Goal: Information Seeking & Learning: Find specific fact

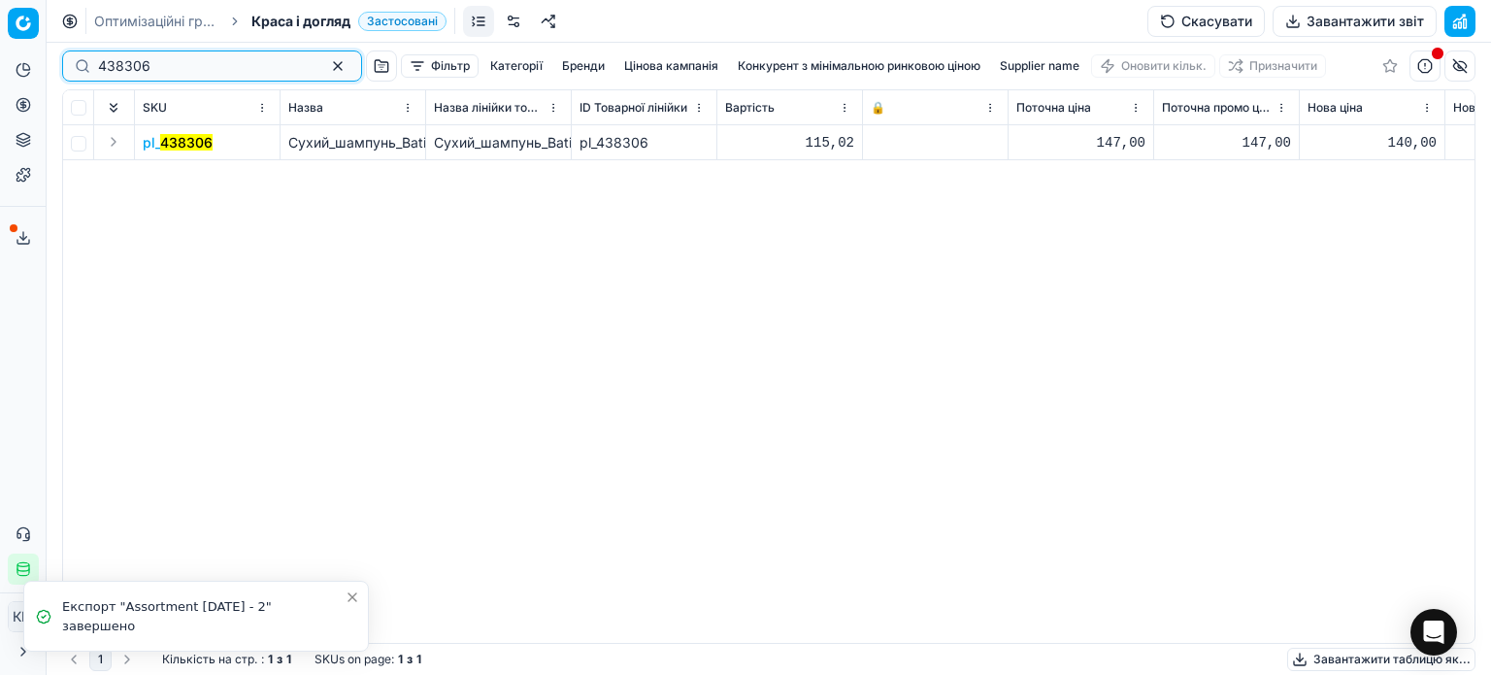
drag, startPoint x: 42, startPoint y: 71, endPoint x: 2, endPoint y: 60, distance: 41.2
click at [2, 60] on div "Pricing platform Аналітика Цінова оптимізація Асортимент продукції Шаблони Серв…" at bounding box center [745, 337] width 1491 height 675
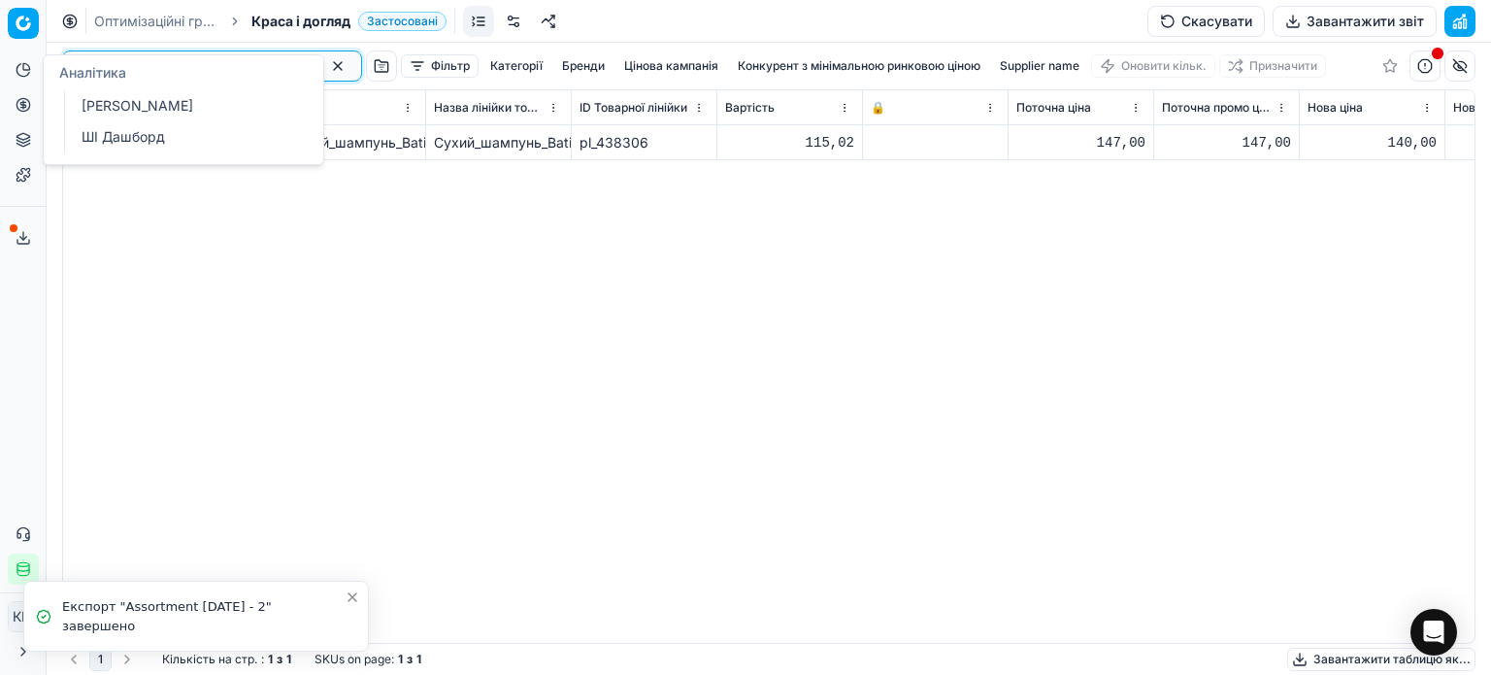
paste input "589748"
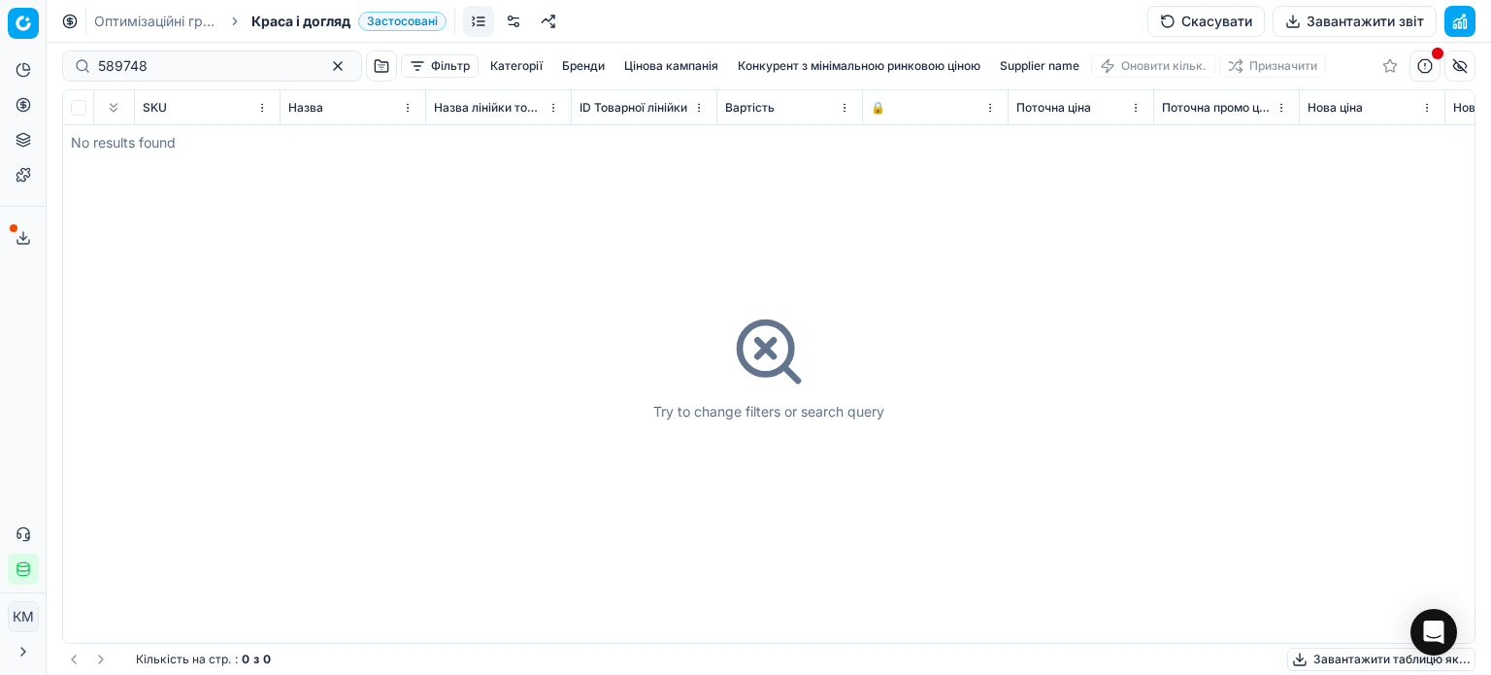
click at [98, 68] on div "589748" at bounding box center [212, 65] width 300 height 31
click at [102, 65] on input "589748" at bounding box center [204, 65] width 213 height 19
type input "589748"
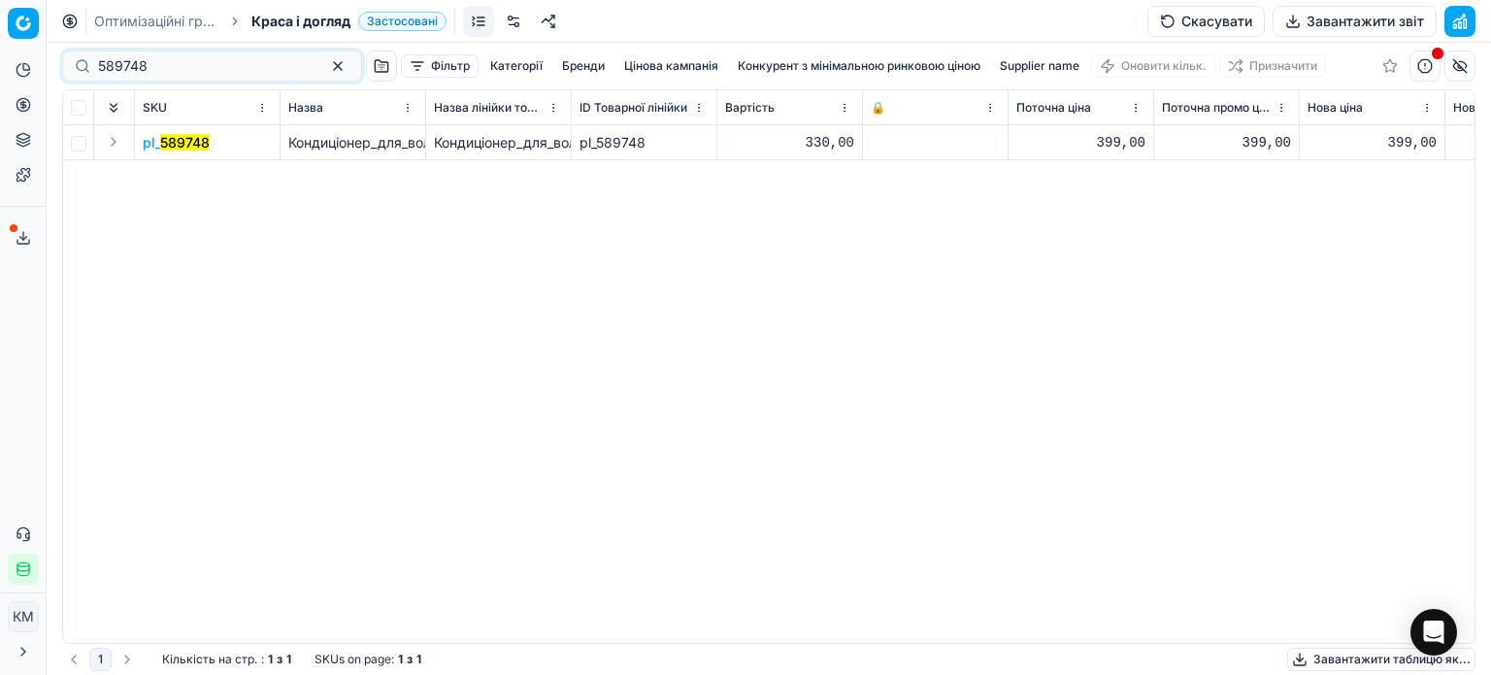
click at [200, 156] on td "pl_ 589748" at bounding box center [208, 142] width 146 height 35
click at [195, 138] on mark "589748" at bounding box center [184, 142] width 49 height 16
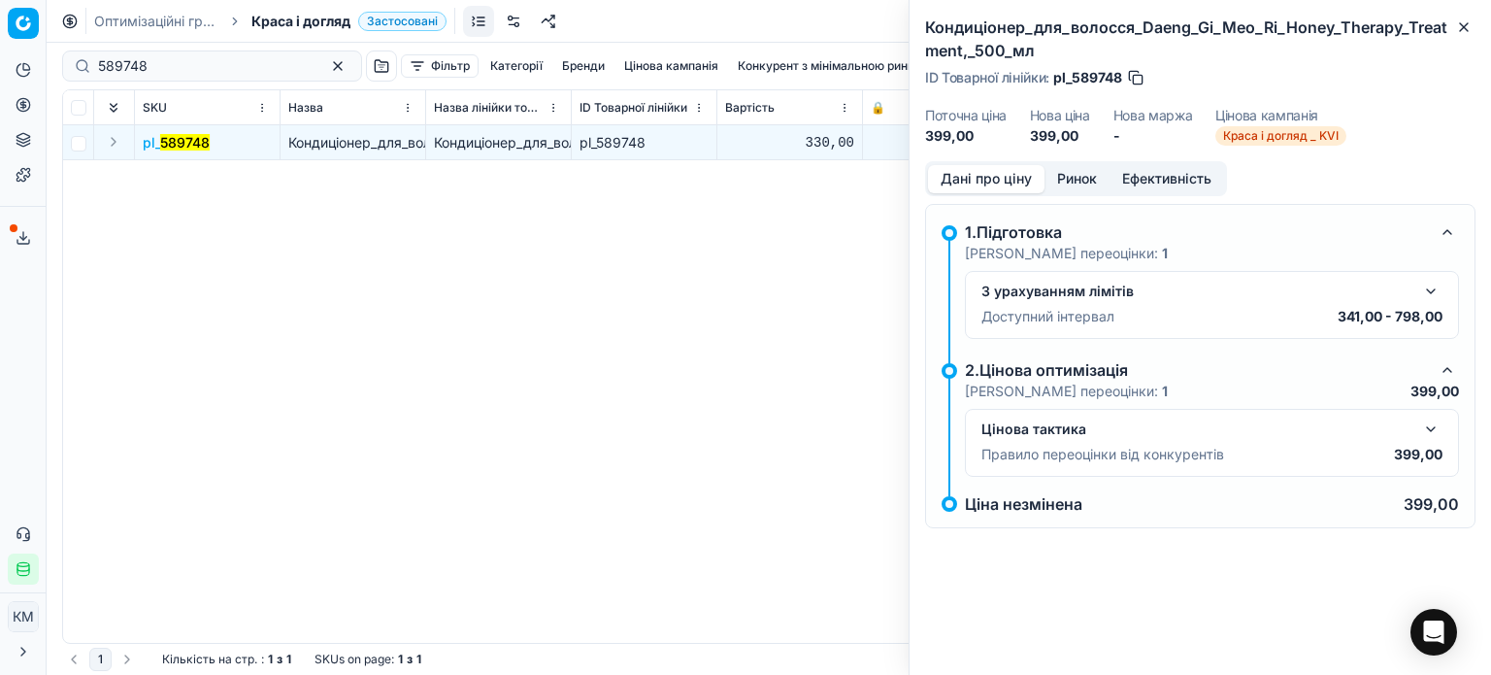
click at [1090, 174] on button "Ринок" at bounding box center [1076, 179] width 65 height 28
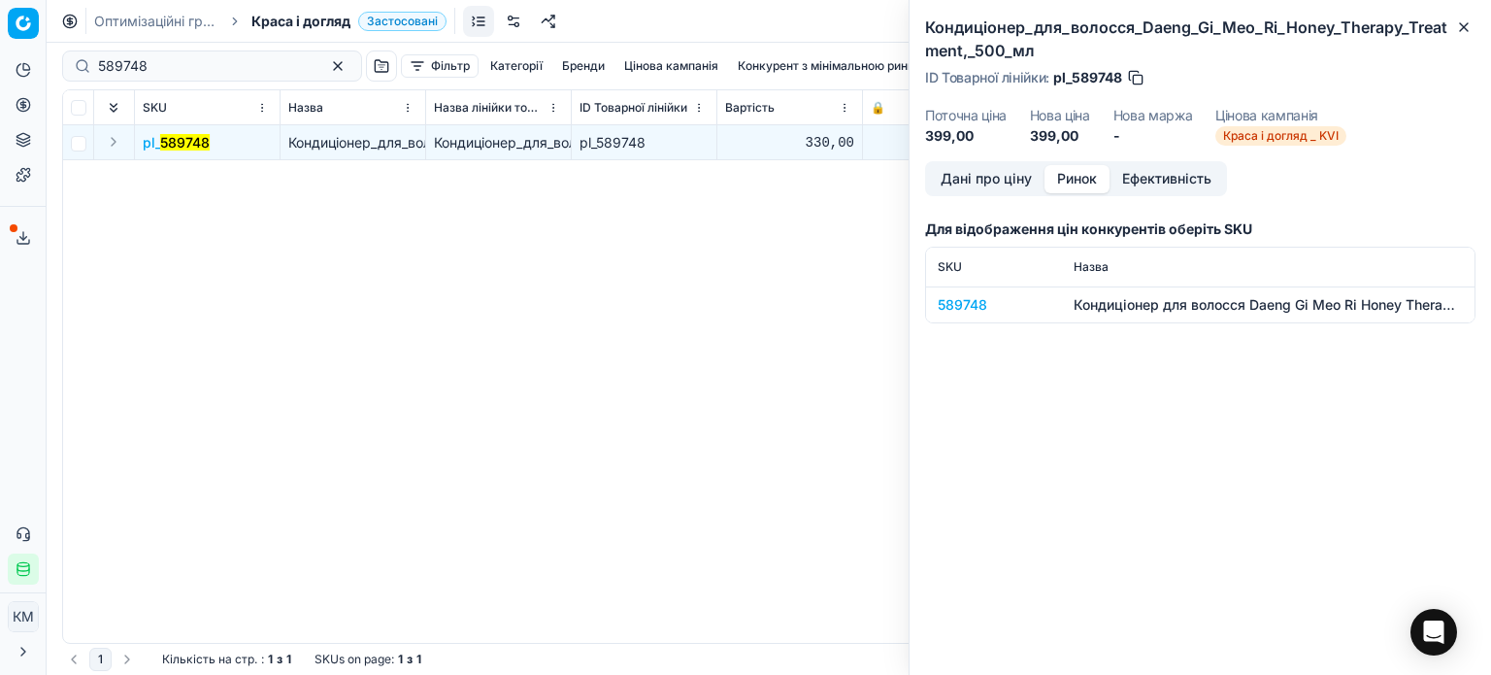
click at [956, 306] on div "589748" at bounding box center [994, 304] width 113 height 19
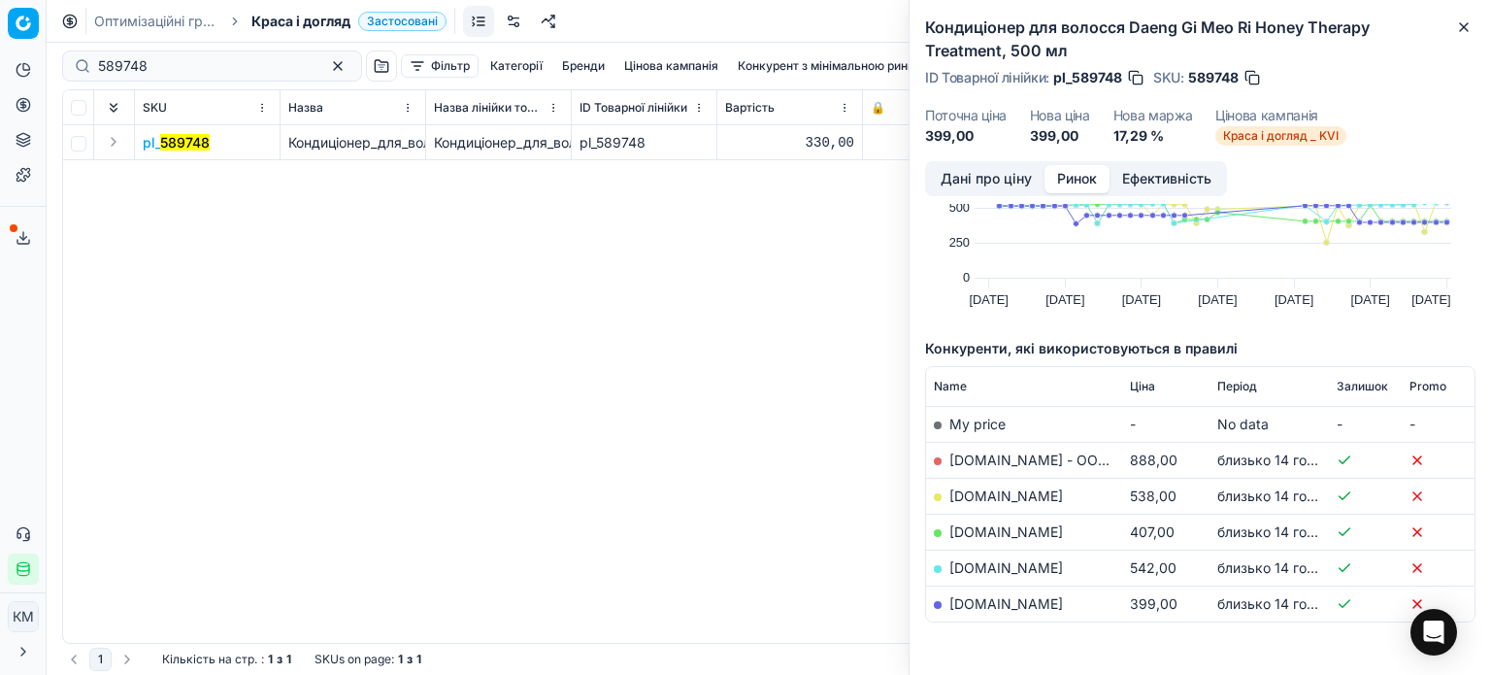
scroll to position [175, 0]
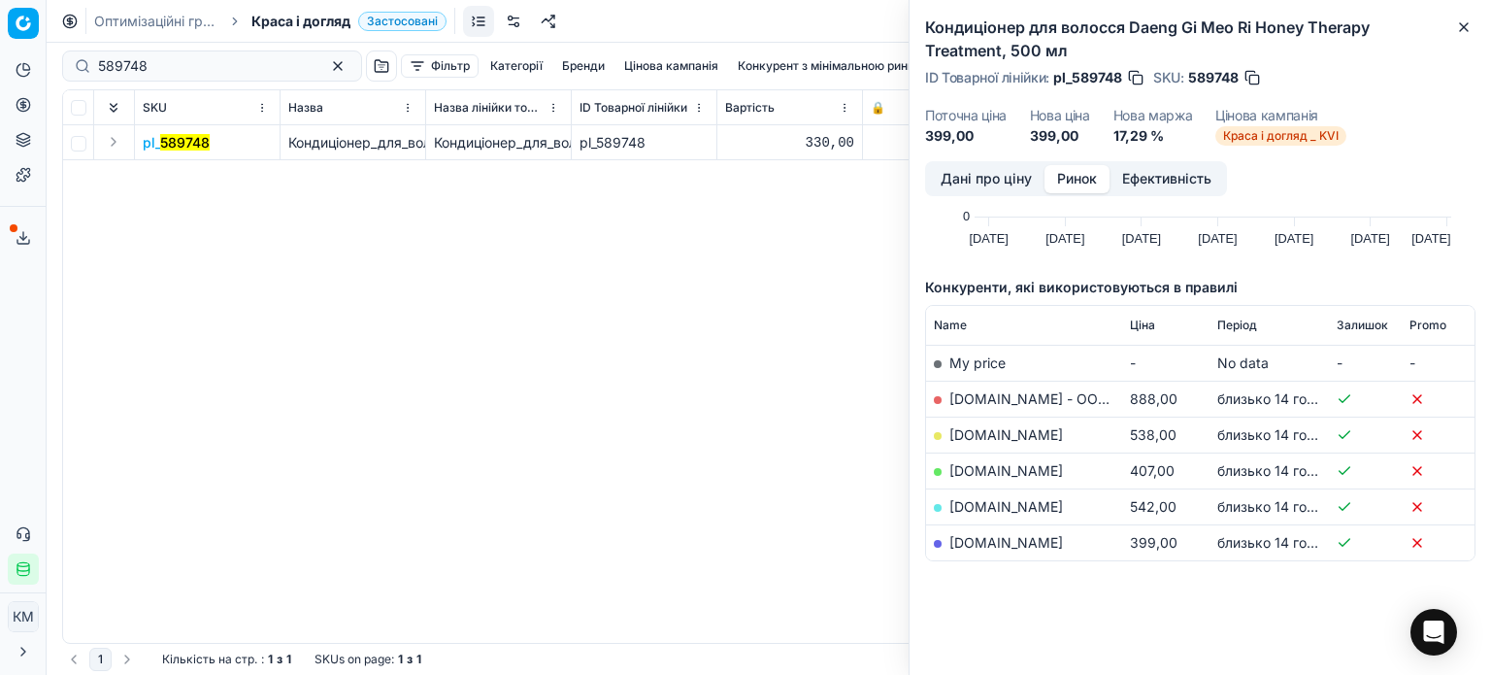
click at [1009, 545] on link "[DOMAIN_NAME]" at bounding box center [1006, 542] width 114 height 16
click at [1463, 29] on icon "button" at bounding box center [1464, 27] width 16 height 16
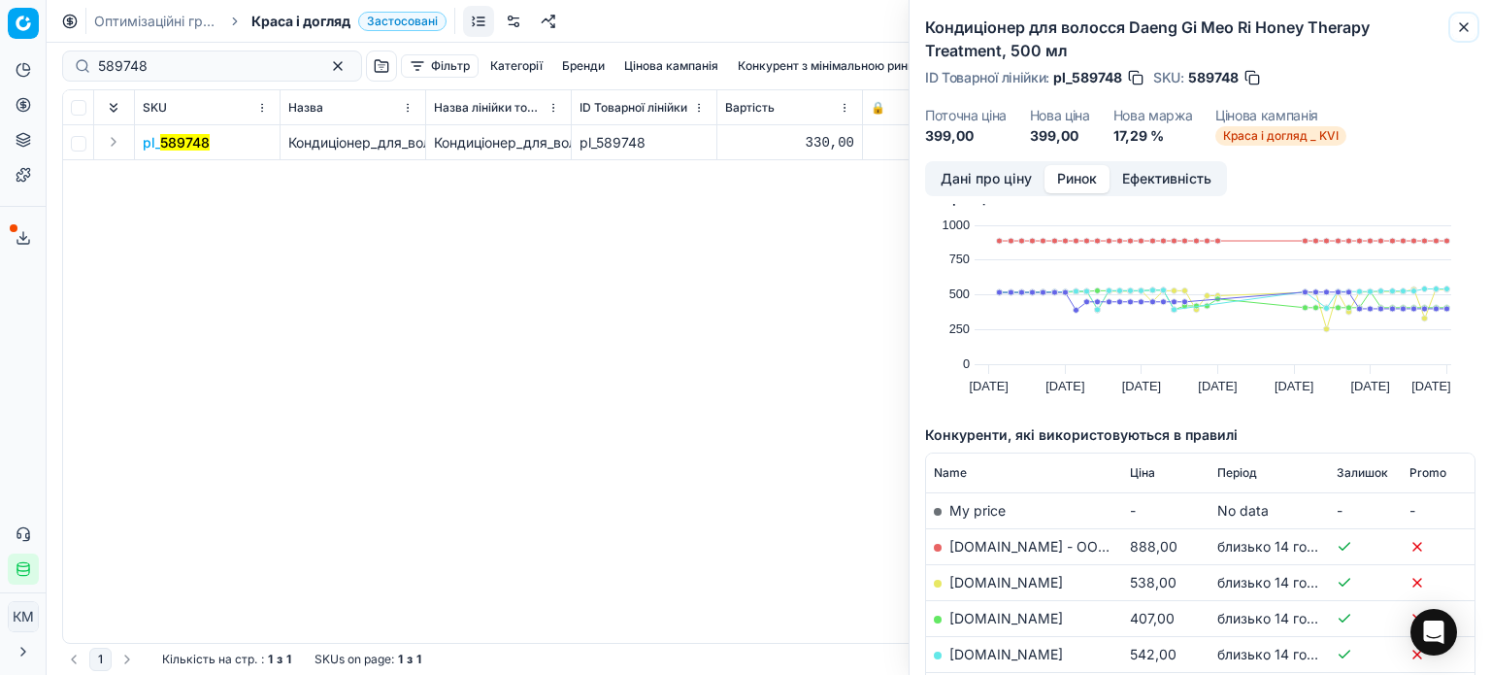
scroll to position [0, 0]
